Goal: Navigation & Orientation: Find specific page/section

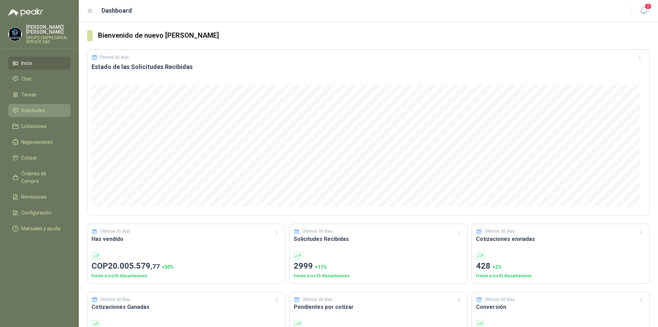
click at [29, 110] on span "Solicitudes" at bounding box center [33, 111] width 24 height 8
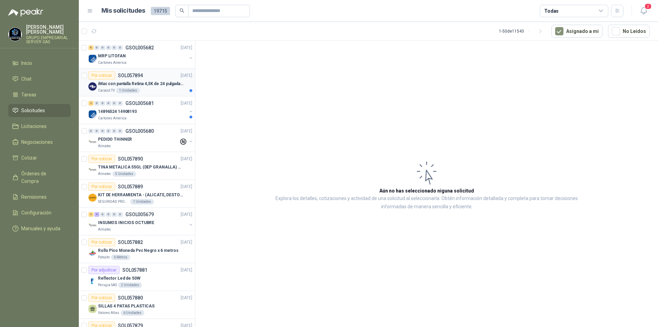
click at [140, 87] on p "iMac con pantalla Retina 4,5K de 24 pulgadas M4" at bounding box center [140, 84] width 85 height 7
click at [121, 56] on p "MRP LITOFAN" at bounding box center [112, 56] width 28 height 7
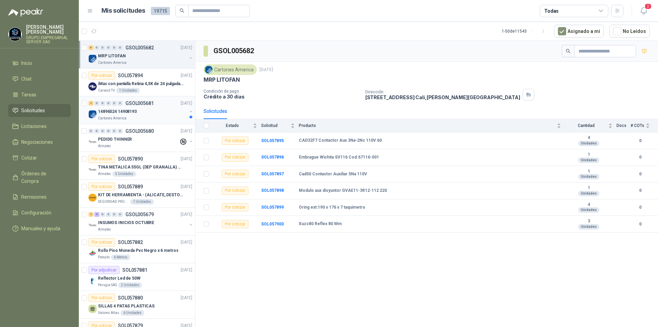
click at [123, 108] on p "14896524 14908193" at bounding box center [117, 111] width 39 height 7
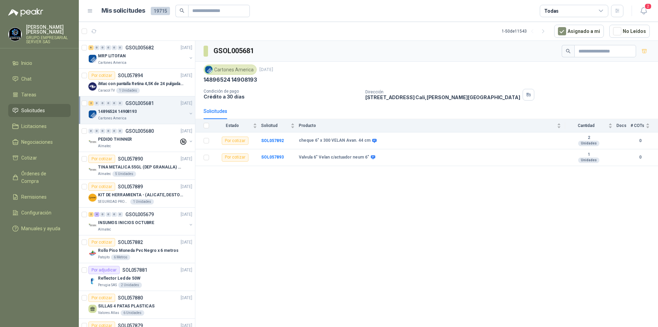
click at [29, 114] on link "Solicitudes" at bounding box center [39, 110] width 62 height 13
